Goal: Task Accomplishment & Management: Use online tool/utility

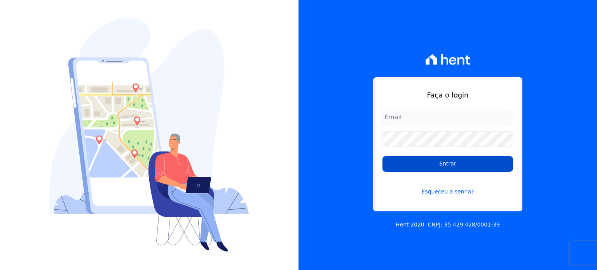
type input "[PERSON_NAME][EMAIL_ADDRESS][DOMAIN_NAME]"
click at [448, 164] on input "Entrar" at bounding box center [447, 164] width 131 height 16
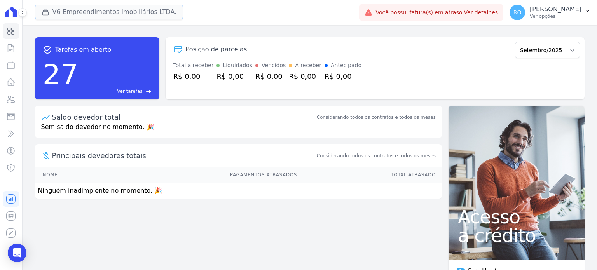
click at [113, 7] on button "V6 Empreendimentos Imobiliários LTDA." at bounding box center [109, 12] width 148 height 15
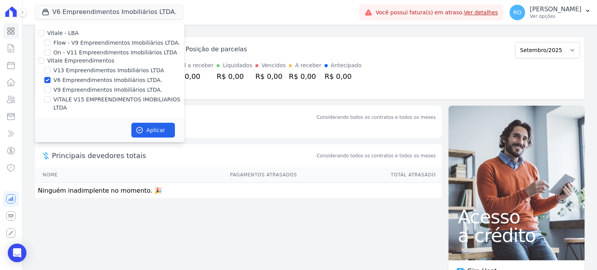
click at [57, 70] on label "V13 Empreendimentos Imobiliários LTDA" at bounding box center [109, 70] width 110 height 8
click at [51, 70] on input "V13 Empreendimentos Imobiliários LTDA" at bounding box center [47, 70] width 6 height 6
checkbox input "true"
click at [59, 80] on label "V6 Empreendimentos Imobiliários LTDA." at bounding box center [108, 80] width 109 height 8
click at [51, 80] on input "V6 Empreendimentos Imobiliários LTDA." at bounding box center [47, 80] width 6 height 6
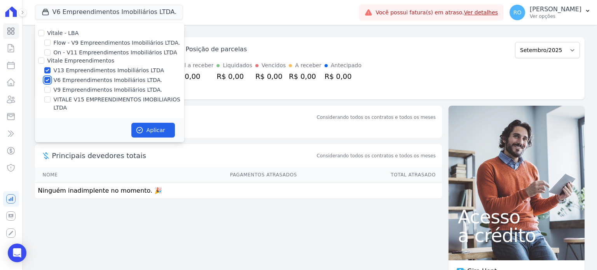
checkbox input "false"
click at [61, 99] on label "VITALE V15 EMPREENDIMENTOS IMOBILIARIOS LTDA" at bounding box center [119, 104] width 131 height 16
click at [51, 99] on input "VITALE V15 EMPREENDIMENTOS IMOBILIARIOS LTDA" at bounding box center [47, 99] width 6 height 6
checkbox input "true"
click at [144, 123] on button "Aplicar" at bounding box center [153, 130] width 44 height 15
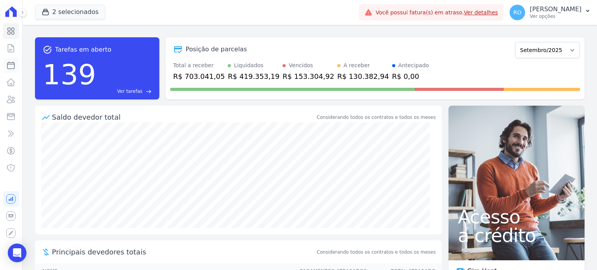
click at [11, 68] on icon at bounding box center [10, 65] width 9 height 9
select select
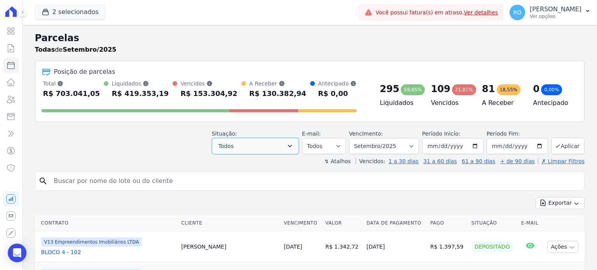
click at [294, 143] on icon "button" at bounding box center [290, 146] width 8 height 8
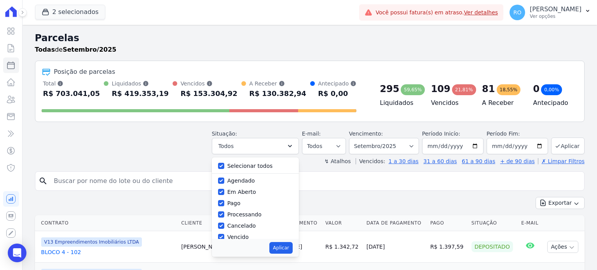
click at [244, 166] on label "Selecionar todos" at bounding box center [249, 166] width 45 height 6
click at [224, 166] on input "Selecionar todos" at bounding box center [221, 166] width 6 height 6
checkbox input "false"
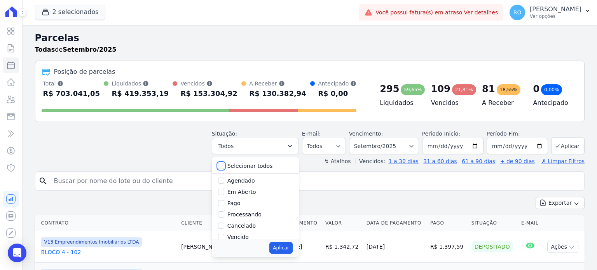
checkbox input "false"
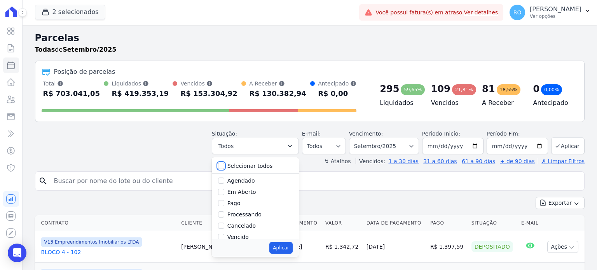
checkbox input "false"
click at [241, 203] on label "Pago" at bounding box center [233, 203] width 13 height 6
click at [224, 203] on input "Pago" at bounding box center [221, 203] width 6 height 6
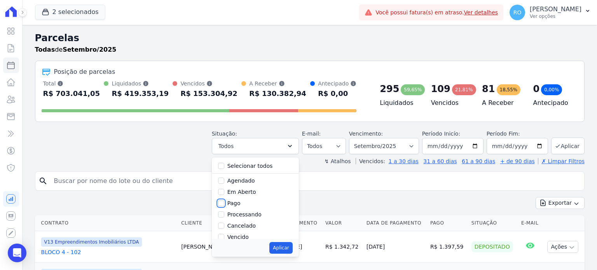
checkbox input "true"
click at [243, 199] on label "Vencido" at bounding box center [237, 198] width 21 height 6
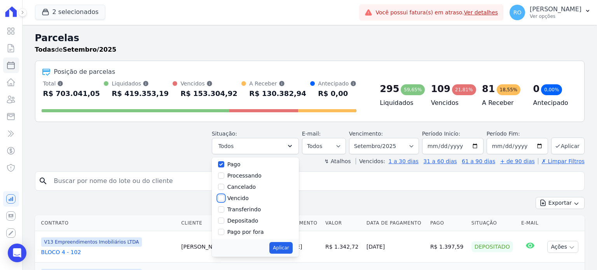
click at [224, 199] on input "Vencido" at bounding box center [221, 198] width 6 height 6
click at [245, 199] on label "Vencido" at bounding box center [237, 198] width 21 height 6
click at [224, 199] on input "Vencido" at bounding box center [221, 198] width 6 height 6
checkbox input "false"
click at [244, 209] on label "Transferindo" at bounding box center [244, 209] width 34 height 6
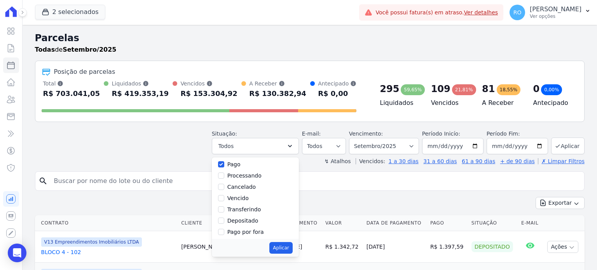
click at [224, 209] on input "Transferindo" at bounding box center [221, 209] width 6 height 6
checkbox input "true"
click at [244, 221] on label "Depositado" at bounding box center [242, 221] width 31 height 6
click at [224, 221] on input "Depositado" at bounding box center [221, 221] width 6 height 6
checkbox input "true"
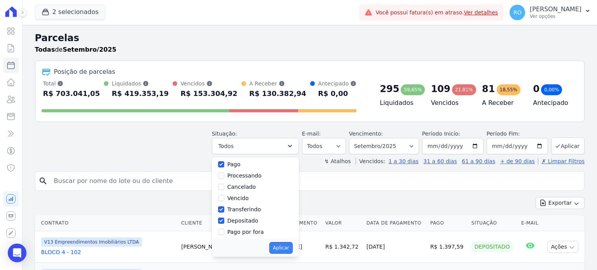
click at [285, 246] on button "Aplicar" at bounding box center [280, 248] width 23 height 12
select select "paid"
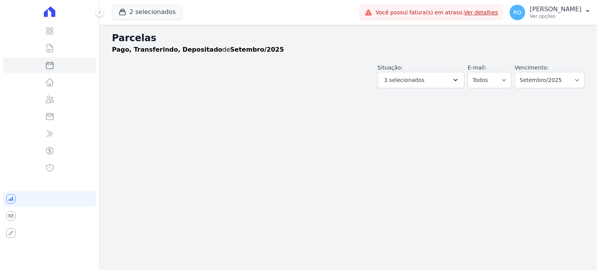
select select
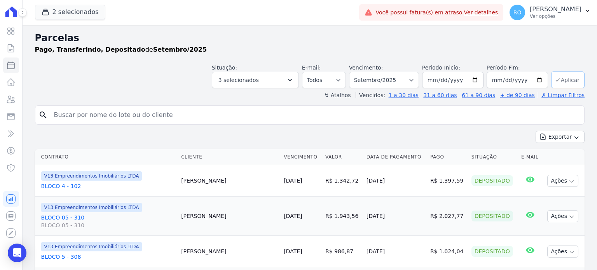
click at [559, 82] on button "Aplicar" at bounding box center [567, 80] width 33 height 17
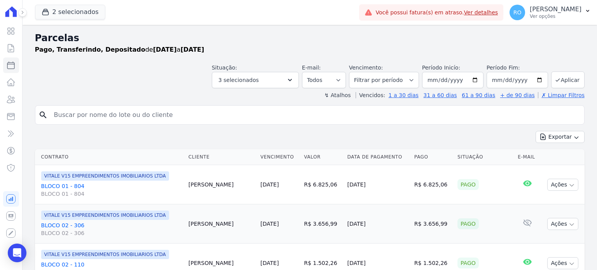
select select
click at [553, 139] on button "Exportar" at bounding box center [560, 137] width 49 height 12
click at [551, 169] on span "Exportar CSV" at bounding box center [559, 169] width 41 height 8
click at [564, 169] on span "Exportar CSV" at bounding box center [559, 169] width 41 height 8
click at [551, 14] on p "Ver opções" at bounding box center [556, 16] width 52 height 6
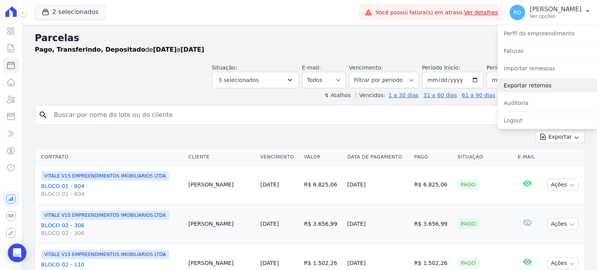
click at [541, 80] on link "Exportar retornos" at bounding box center [546, 86] width 99 height 14
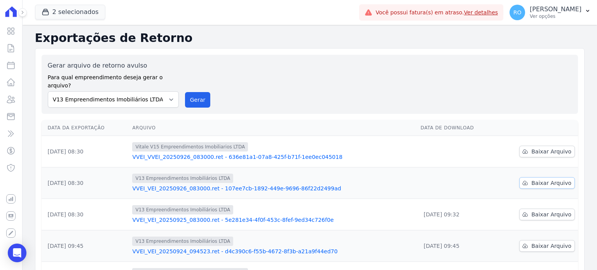
click at [539, 179] on span "Baixar Arquivo" at bounding box center [551, 183] width 40 height 8
click at [539, 148] on span "Baixar Arquivo" at bounding box center [551, 152] width 40 height 8
click at [195, 93] on button "Gerar" at bounding box center [198, 100] width 26 height 16
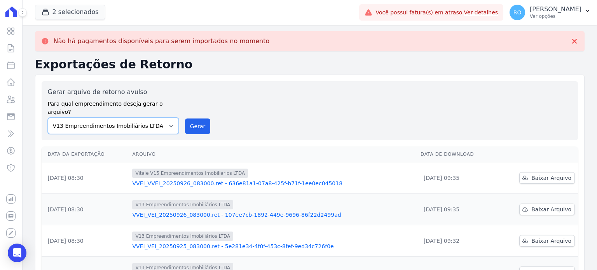
click at [155, 118] on select "Flow - V9 Empreendimentos Imobiliários LTDA. On - V11 Empreendimentos Imobiliár…" at bounding box center [113, 126] width 131 height 16
select select "43a01992-2921-4595-aa0d-28e05d992a61"
click at [48, 118] on select "Flow - V9 Empreendimentos Imobiliários LTDA. On - V11 Empreendimentos Imobiliár…" at bounding box center [113, 126] width 131 height 16
click at [193, 119] on button "Gerar" at bounding box center [198, 127] width 26 height 16
